Goal: Check status: Check status

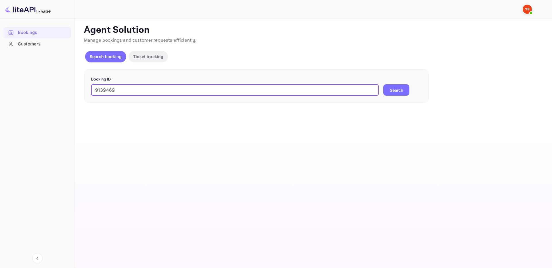
type input "9139469"
click at [383, 84] on button "Search" at bounding box center [396, 90] width 26 height 12
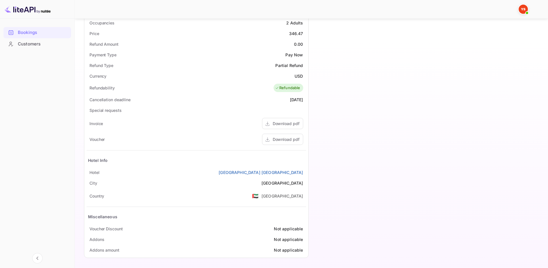
scroll to position [185, 0]
click at [270, 136] on icon at bounding box center [268, 139] width 6 height 6
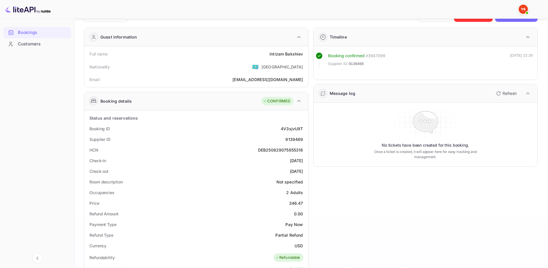
scroll to position [12, 0]
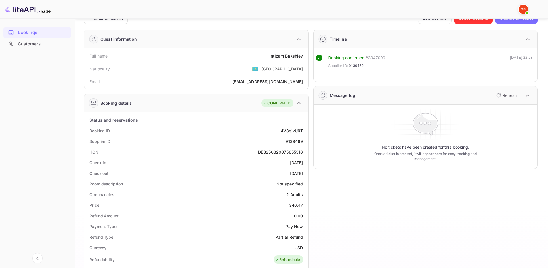
drag, startPoint x: 89, startPoint y: 130, endPoint x: 305, endPoint y: 172, distance: 220.7
click at [305, 172] on div "Status and reservations Booking ID 4V3sjvU9T Supplier ID 9139469 HCN DEB2508290…" at bounding box center [196, 271] width 219 height 312
copy div "Booking ID 4V3sjvU9T Supplier ID 9139469 HCN DEB250829075855318 Check-in [DATE]…"
click at [200, 180] on div "Room description Not specified" at bounding box center [196, 184] width 219 height 11
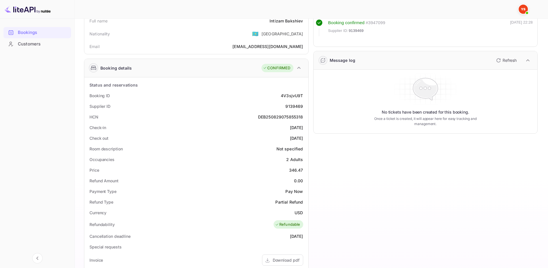
scroll to position [0, 0]
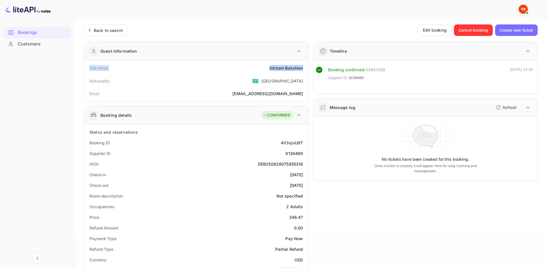
drag, startPoint x: 89, startPoint y: 68, endPoint x: 303, endPoint y: 69, distance: 213.7
click at [303, 69] on div "Full name Intizam Bakshiev" at bounding box center [196, 68] width 219 height 11
copy div "Full name Intizam Bakshiev"
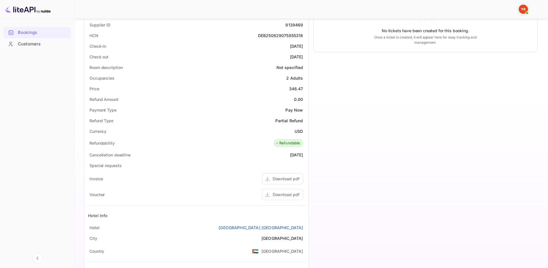
scroll to position [173, 0]
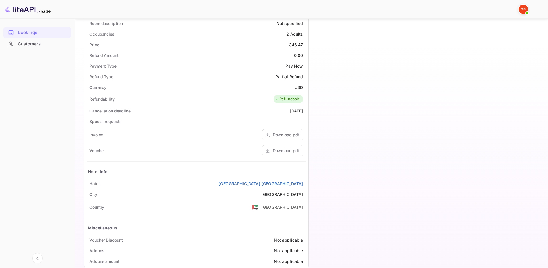
click at [198, 171] on div "Hotel Info" at bounding box center [196, 172] width 219 height 14
drag, startPoint x: 89, startPoint y: 183, endPoint x: 303, endPoint y: 186, distance: 214.0
click at [303, 186] on div "[GEOGRAPHIC_DATA] [GEOGRAPHIC_DATA]" at bounding box center [196, 183] width 219 height 11
copy div "[GEOGRAPHIC_DATA] [GEOGRAPHIC_DATA]"
